Goal: Task Accomplishment & Management: Manage account settings

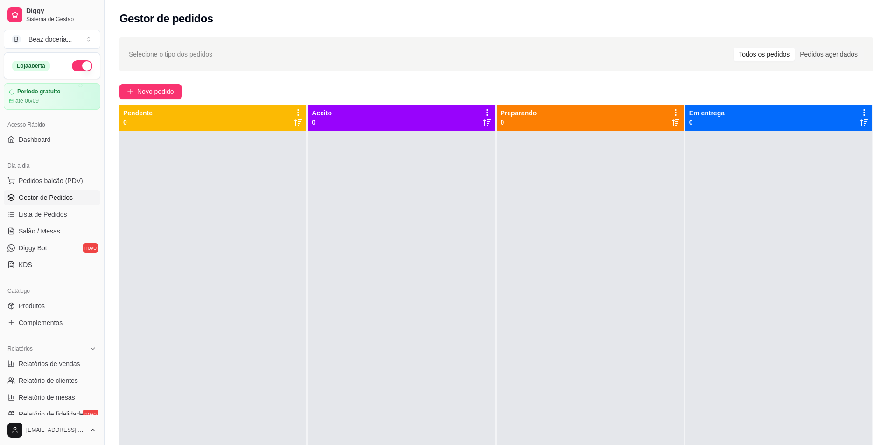
click at [75, 65] on button "button" at bounding box center [82, 65] width 21 height 11
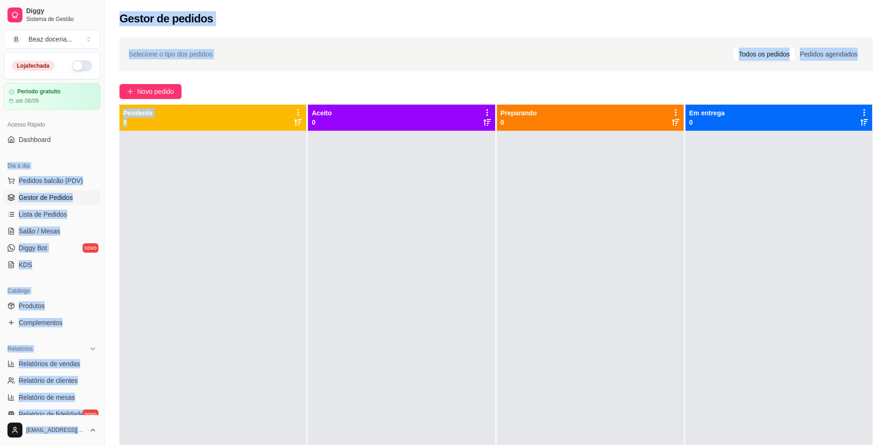
drag, startPoint x: 81, startPoint y: 167, endPoint x: 0, endPoint y: 263, distance: 126.2
click at [0, 263] on div "Diggy Sistema de Gestão B Beaz doceria ... Loja fechada Período gratuito até 06…" at bounding box center [444, 293] width 888 height 587
drag, startPoint x: 191, startPoint y: 366, endPoint x: 171, endPoint y: 366, distance: 20.1
click at [190, 366] on div at bounding box center [213, 353] width 187 height 445
drag, startPoint x: 181, startPoint y: 352, endPoint x: 174, endPoint y: 337, distance: 16.7
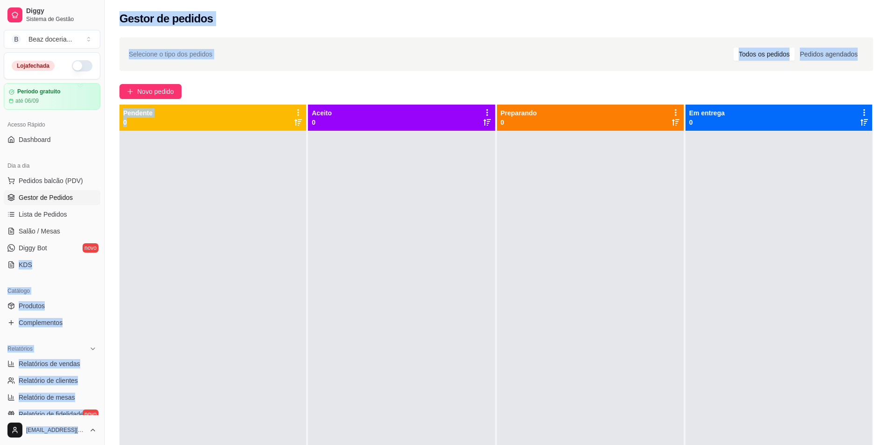
click at [181, 352] on div at bounding box center [213, 353] width 187 height 445
click at [62, 359] on span "Relatórios de vendas" at bounding box center [50, 363] width 62 height 9
select select "ALL"
select select "0"
